Goal: Find contact information: Find contact information

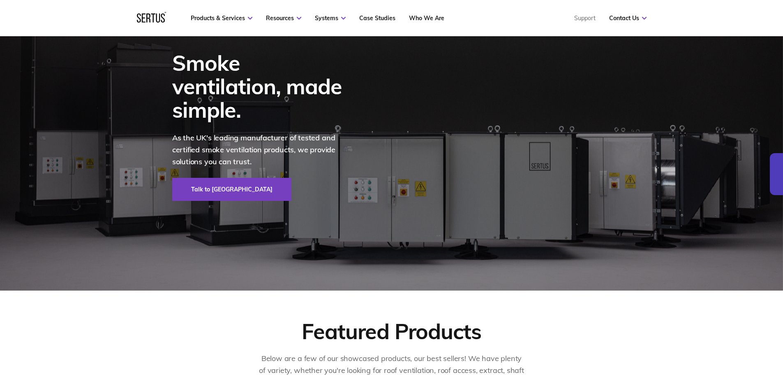
scroll to position [2509, 0]
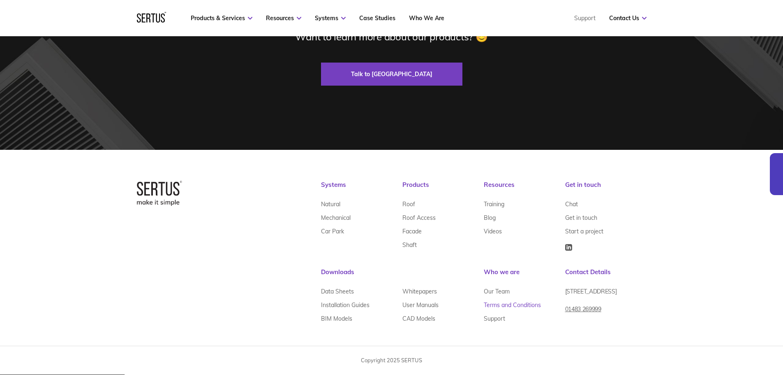
drag, startPoint x: 494, startPoint y: 110, endPoint x: 519, endPoint y: 311, distance: 202.3
drag, startPoint x: 617, startPoint y: 317, endPoint x: 565, endPoint y: 317, distance: 51.4
click at [565, 313] on div "[STREET_ADDRESS] 01483 269999" at bounding box center [605, 298] width 81 height 28
copy link "01483 269999"
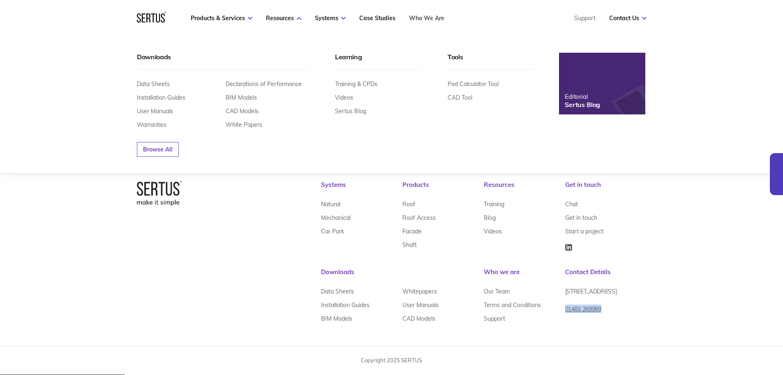
click at [423, 17] on link "Who We Are" at bounding box center [426, 17] width 35 height 7
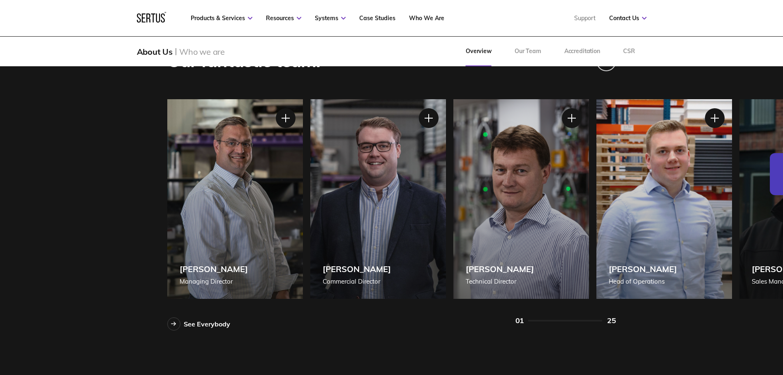
scroll to position [699, 0]
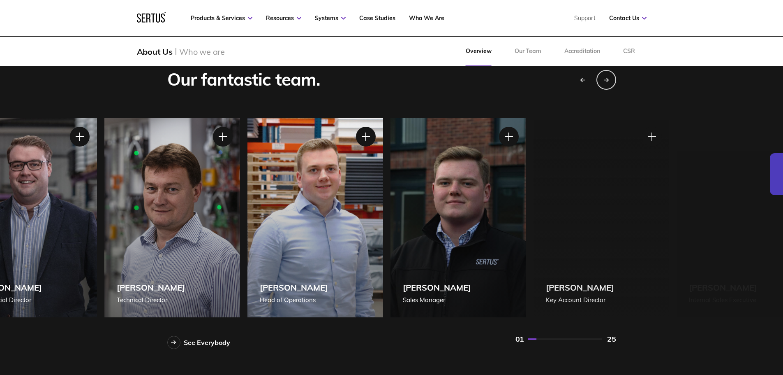
drag, startPoint x: 708, startPoint y: 209, endPoint x: 359, endPoint y: 198, distance: 349.3
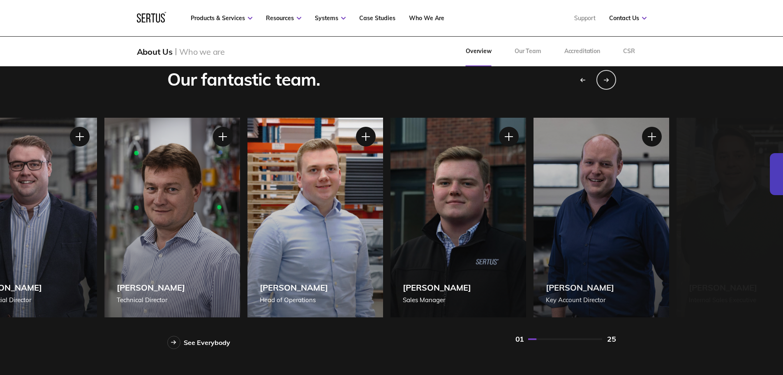
click at [359, 198] on div "[PERSON_NAME] [PERSON_NAME] of Operations" at bounding box center [316, 217] width 136 height 199
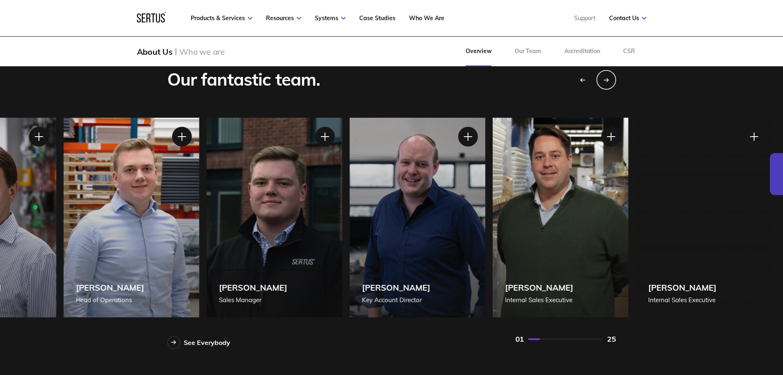
drag, startPoint x: 465, startPoint y: 201, endPoint x: 224, endPoint y: 196, distance: 241.0
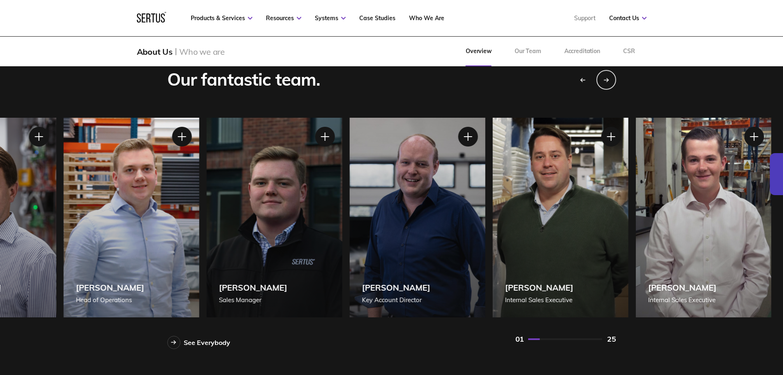
click at [224, 196] on div "[PERSON_NAME] Sales Manager" at bounding box center [274, 217] width 136 height 199
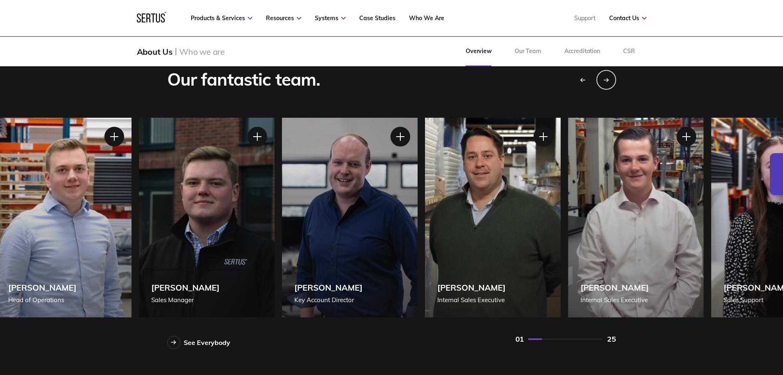
drag, startPoint x: 296, startPoint y: 199, endPoint x: 144, endPoint y: 204, distance: 153.1
click at [144, 204] on div "[PERSON_NAME] Sales Manager" at bounding box center [207, 217] width 136 height 199
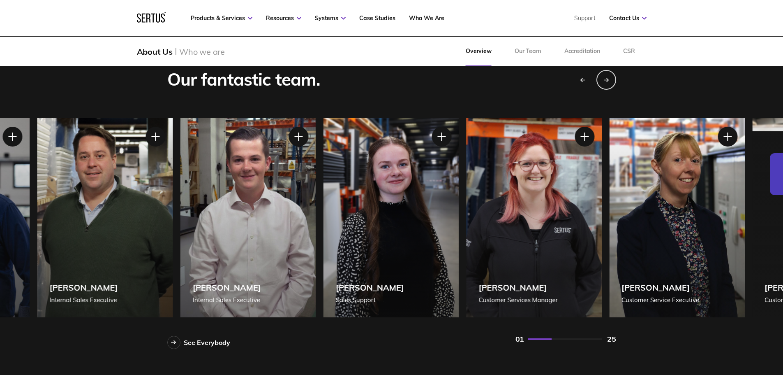
drag, startPoint x: 440, startPoint y: 202, endPoint x: 49, endPoint y: 200, distance: 391.9
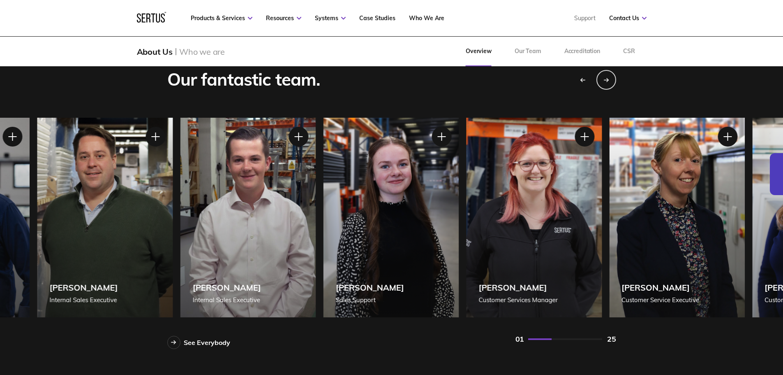
click at [49, 200] on div "[PERSON_NAME] Internal Sales Executive" at bounding box center [105, 217] width 136 height 199
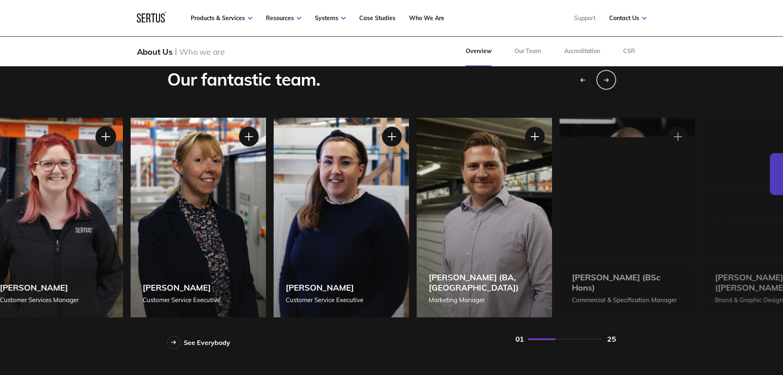
drag, startPoint x: 446, startPoint y: 182, endPoint x: 650, endPoint y: 145, distance: 207.6
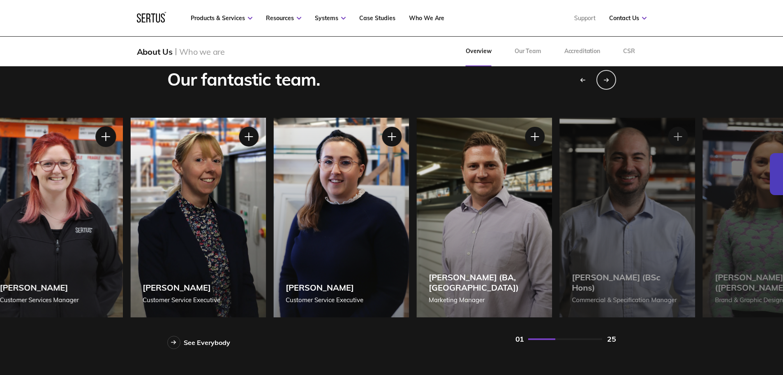
click at [123, 118] on div "[PERSON_NAME] Customer Services Manager [PERSON_NAME] Customer Services Manager…" at bounding box center [55, 118] width 136 height 0
